Goal: Answer question/provide support: Share knowledge or assist other users

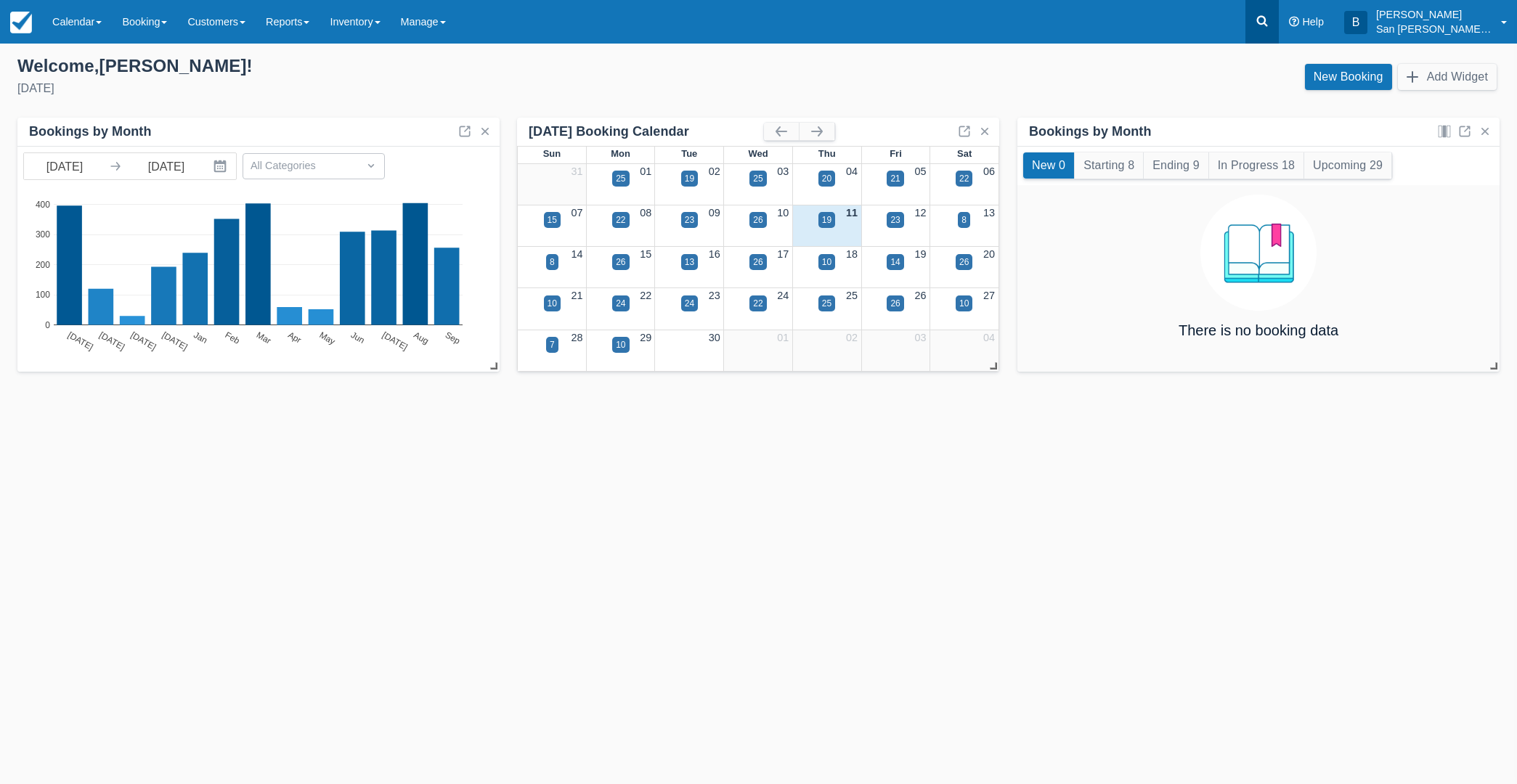
click at [1279, 18] on link at bounding box center [1262, 21] width 33 height 43
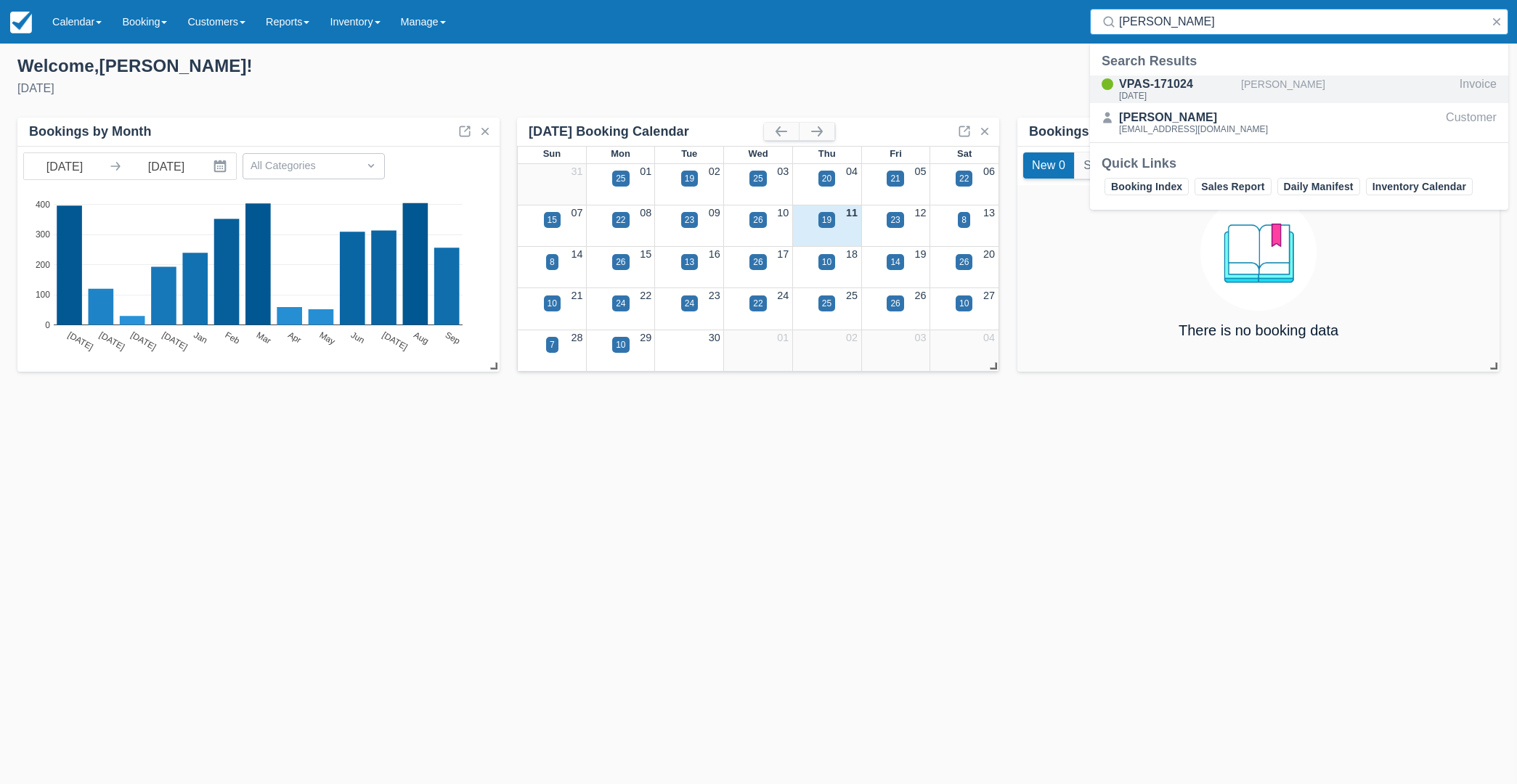
type input "[PERSON_NAME]"
click at [1127, 85] on div "VPAS-171024" at bounding box center [1177, 84] width 116 height 17
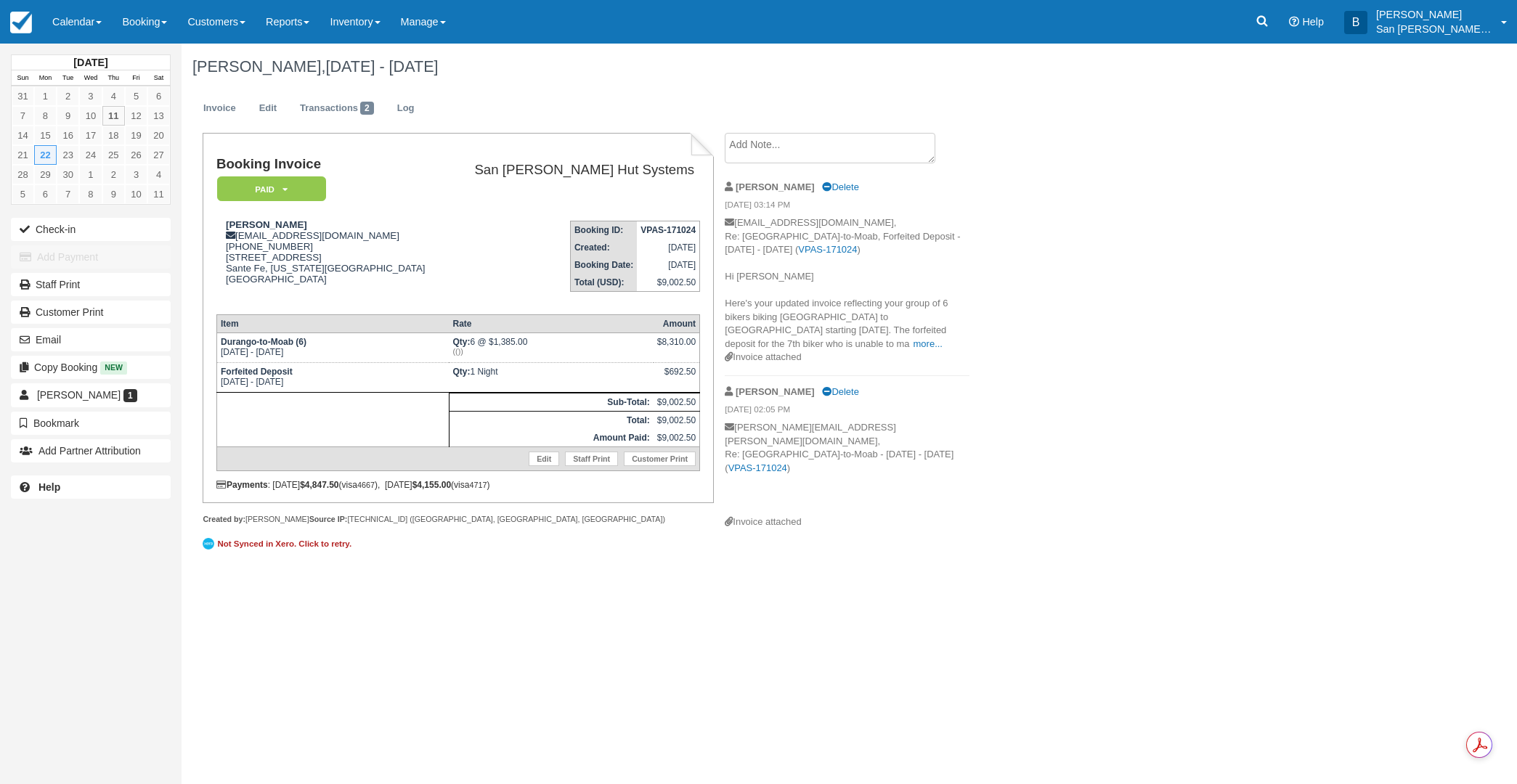
click at [758, 153] on textarea at bounding box center [829, 147] width 211 height 30
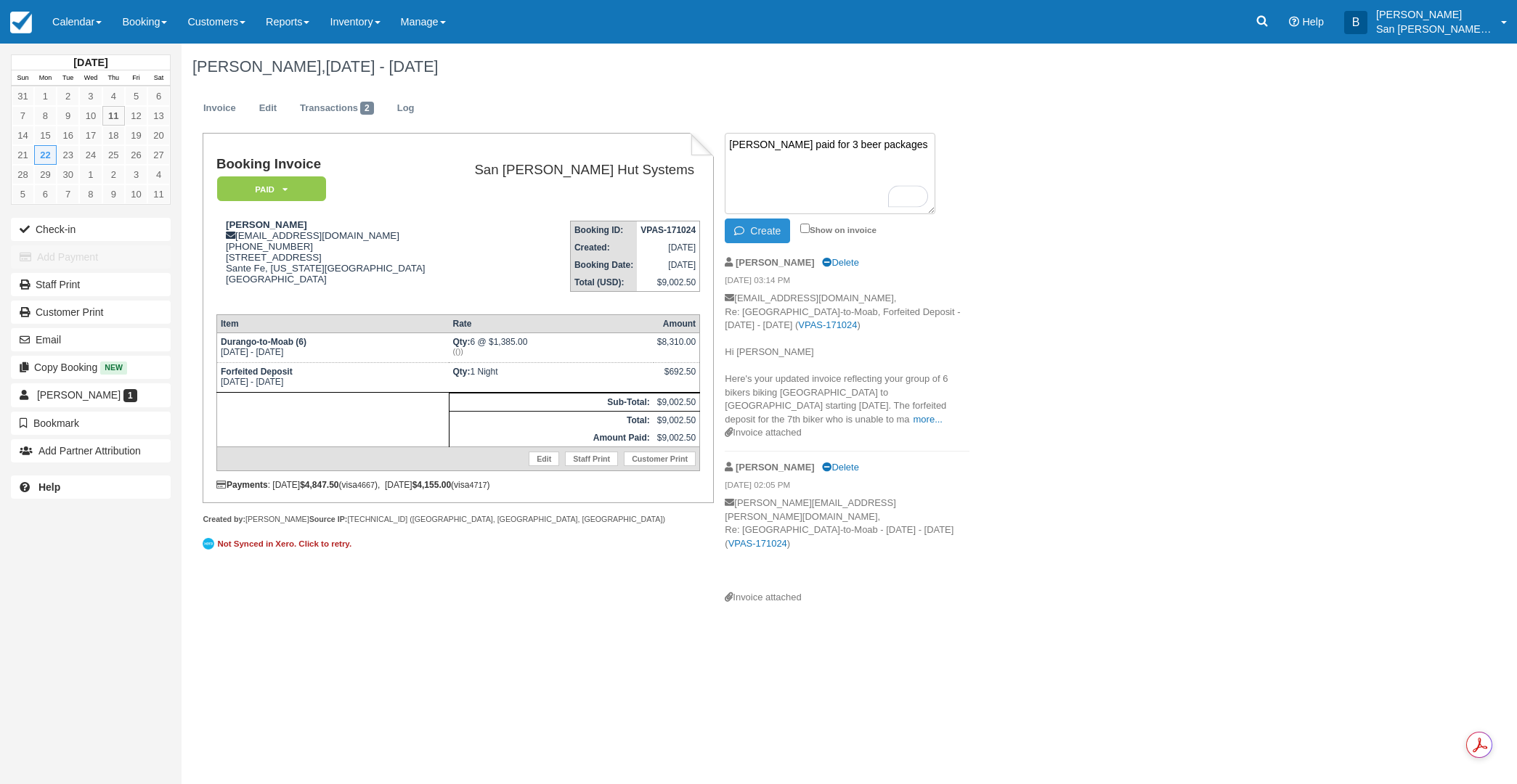
type textarea "[PERSON_NAME] paid for 3 beer packages"
click at [773, 232] on button "Create" at bounding box center [757, 230] width 65 height 25
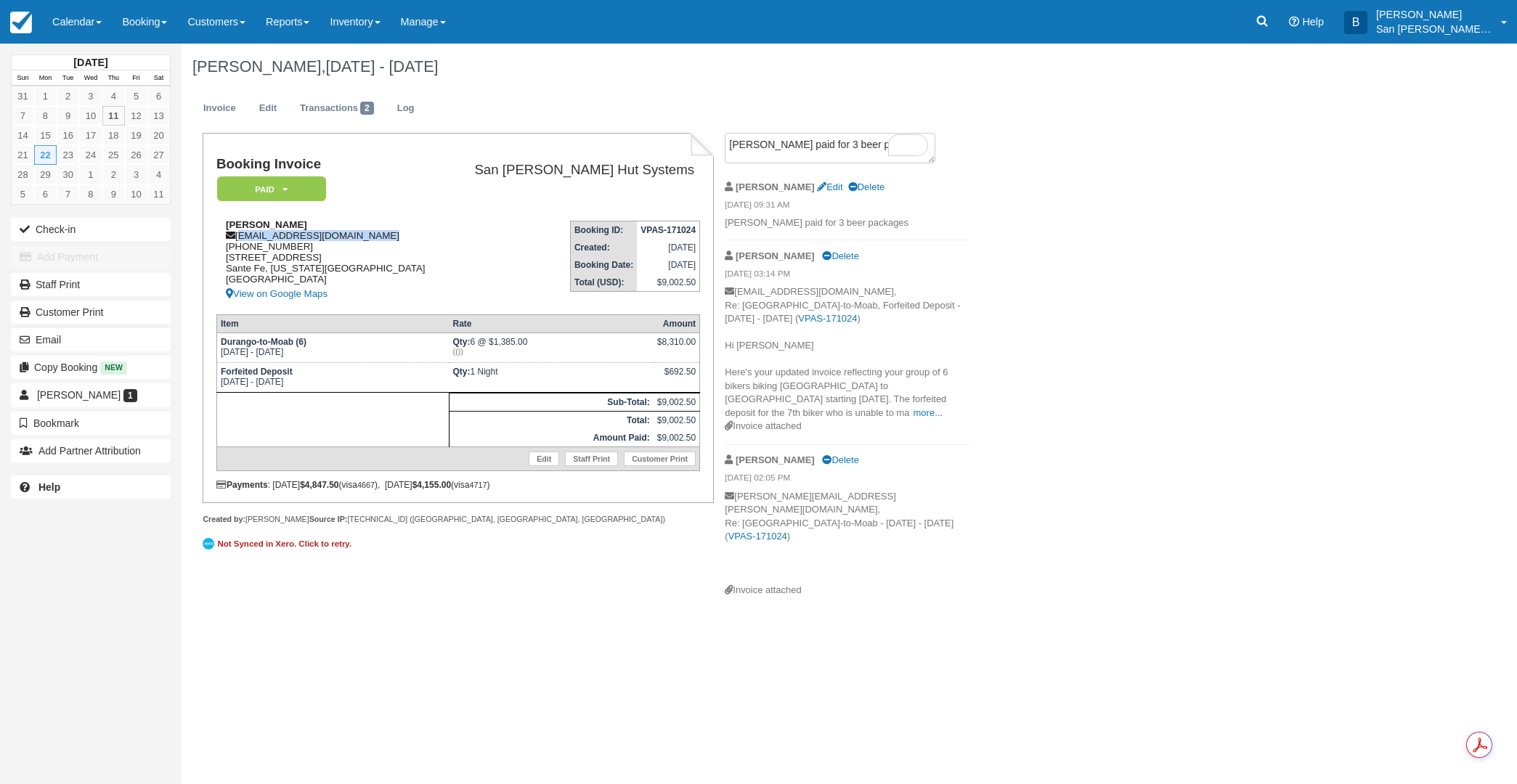
drag, startPoint x: 239, startPoint y: 236, endPoint x: 343, endPoint y: 238, distance: 104.0
click at [411, 236] on div "[PERSON_NAME] [EMAIL_ADDRESS][DOMAIN_NAME] [PHONE_NUMBER] [STREET_ADDRESS][US_S…" at bounding box center [330, 260] width 229 height 84
copy div "[EMAIL_ADDRESS][DOMAIN_NAME]"
click at [542, 622] on div "September 2025 Sun Mon Tue Wed Thu Fri Sat 31 1 2 3 4 5 6 7 8 9 10 11 12 13 14 …" at bounding box center [758, 413] width 1517 height 741
drag, startPoint x: 239, startPoint y: 237, endPoint x: 374, endPoint y: 236, distance: 135.0
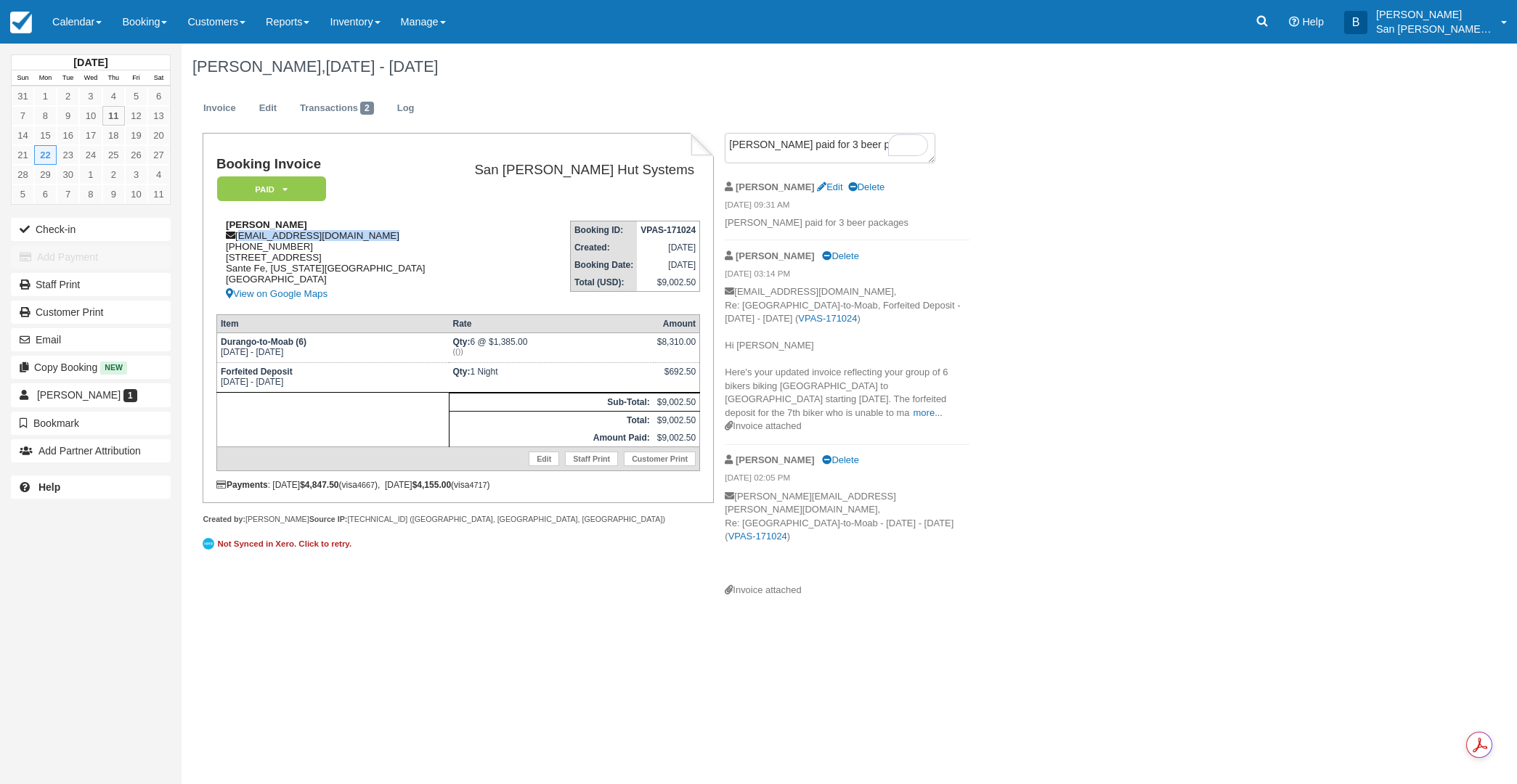
click at [374, 236] on div "Andrew Strasser ams.personal@protonmail.com 1 (847) 226-6392 3937 Agua Fria St …" at bounding box center [330, 260] width 229 height 84
copy div "[EMAIL_ADDRESS][DOMAIN_NAME]"
